Goal: Information Seeking & Learning: Learn about a topic

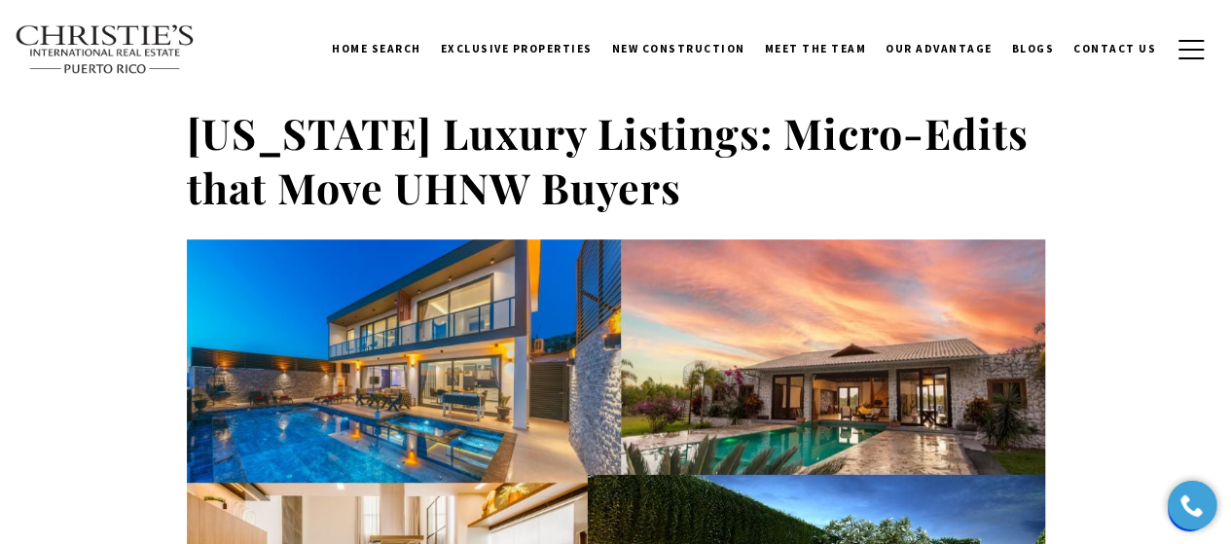
scroll to position [7536, 0]
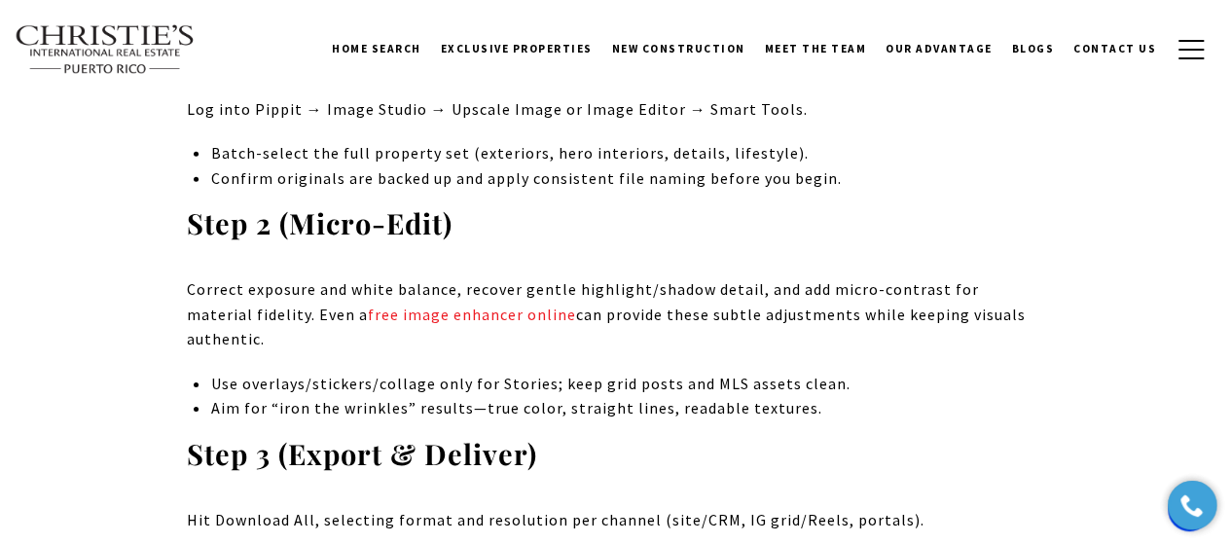
scroll to position [6594, 0]
